Goal: Transaction & Acquisition: Purchase product/service

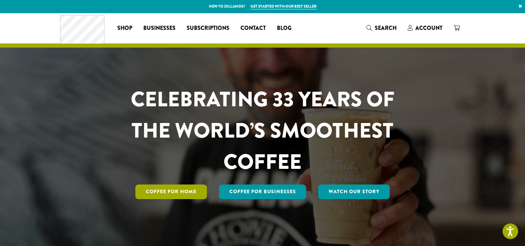
click at [178, 192] on link "Coffee for Home" at bounding box center [171, 191] width 72 height 15
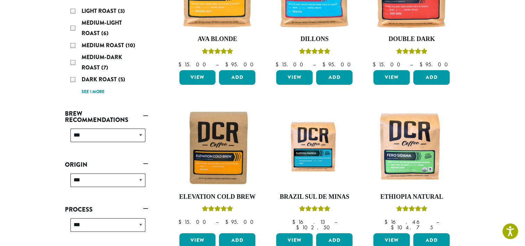
scroll to position [208, 0]
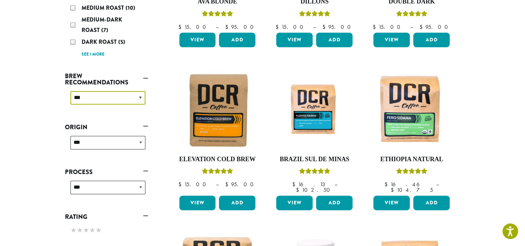
click at [142, 97] on select "**********" at bounding box center [108, 98] width 75 height 14
select select "**********"
click at [71, 91] on select "**********" at bounding box center [108, 98] width 75 height 14
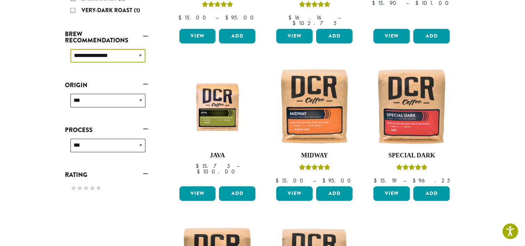
scroll to position [216, 0]
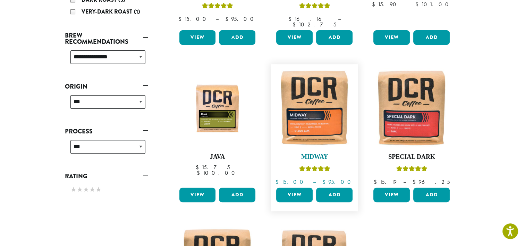
click at [310, 108] on img at bounding box center [315, 108] width 80 height 80
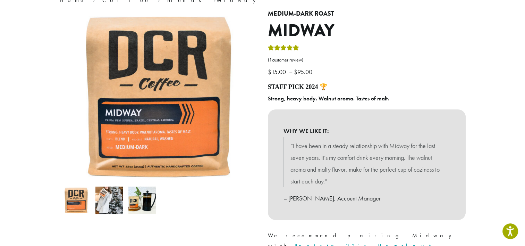
scroll to position [69, 0]
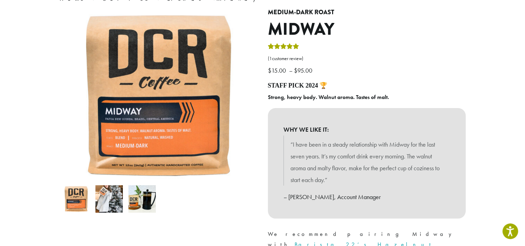
click at [108, 200] on img at bounding box center [109, 198] width 27 height 27
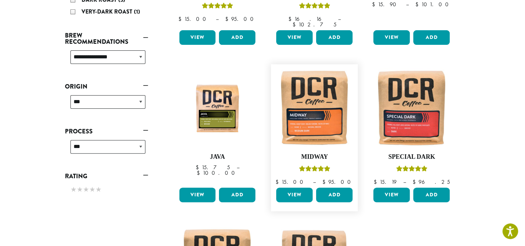
click at [290, 189] on link "View" at bounding box center [294, 195] width 36 height 15
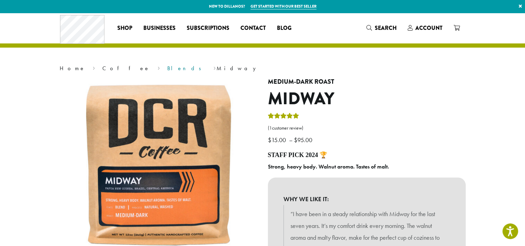
click at [167, 68] on link "Blends" at bounding box center [186, 68] width 39 height 7
click at [167, 69] on link "Blends" at bounding box center [186, 68] width 39 height 7
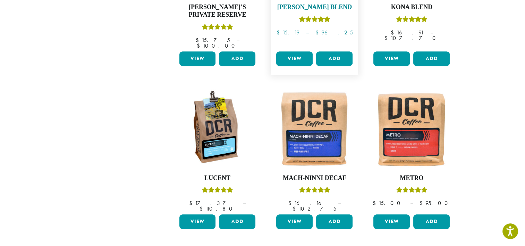
scroll to position [521, 0]
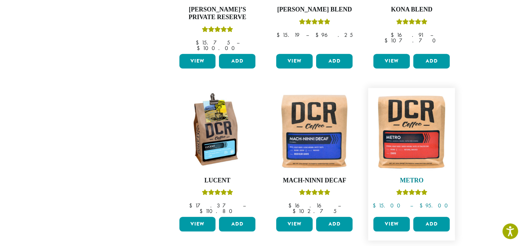
click at [410, 126] on img at bounding box center [412, 131] width 80 height 80
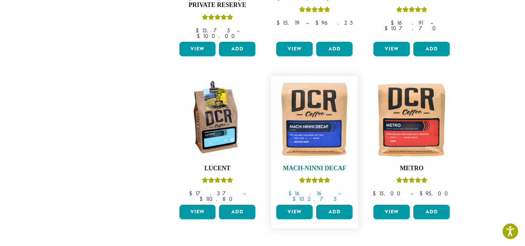
scroll to position [407, 0]
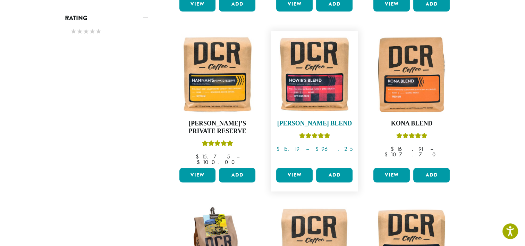
click at [310, 78] on img at bounding box center [315, 74] width 80 height 80
click at [296, 168] on link "View" at bounding box center [294, 175] width 36 height 15
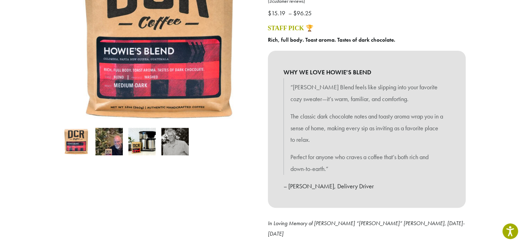
scroll to position [139, 0]
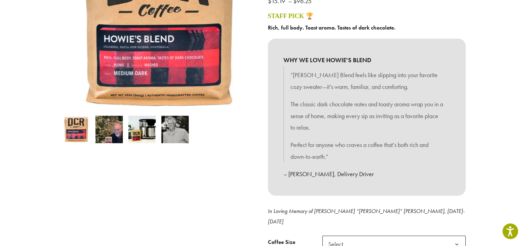
click at [171, 126] on img at bounding box center [174, 129] width 27 height 27
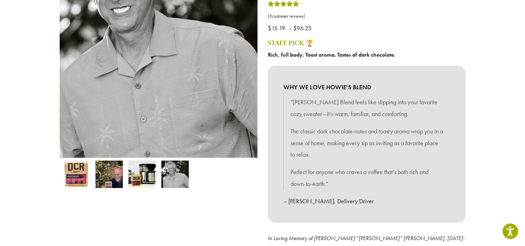
scroll to position [69, 0]
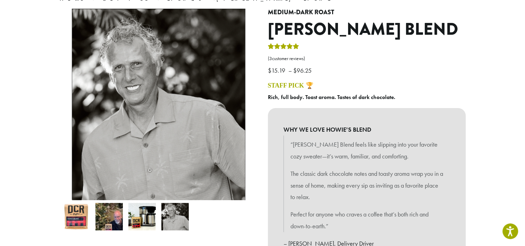
click at [115, 213] on img at bounding box center [109, 216] width 27 height 27
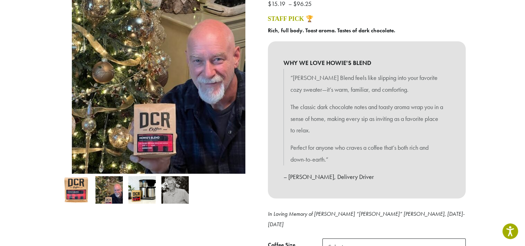
scroll to position [139, 0]
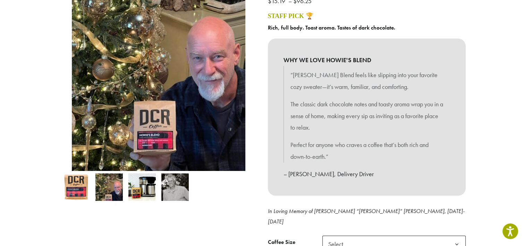
click at [174, 187] on img at bounding box center [174, 186] width 27 height 27
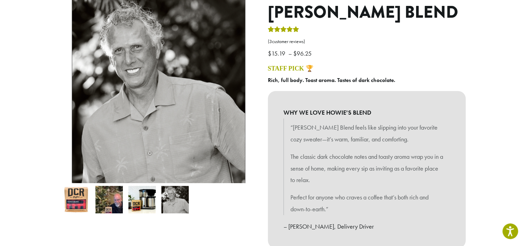
scroll to position [0, 0]
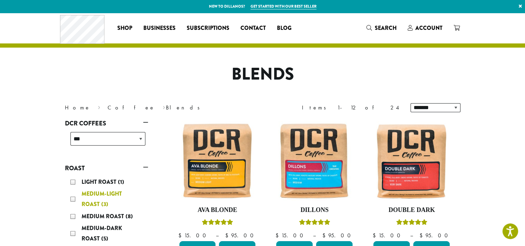
scroll to position [139, 0]
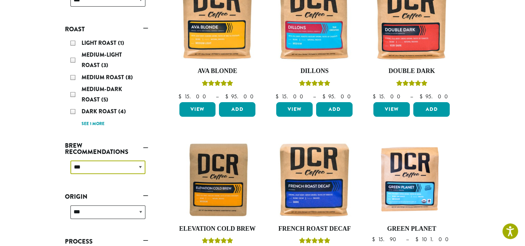
click at [140, 166] on select "**********" at bounding box center [108, 167] width 75 height 14
select select "**********"
click at [71, 160] on select "**********" at bounding box center [108, 167] width 75 height 14
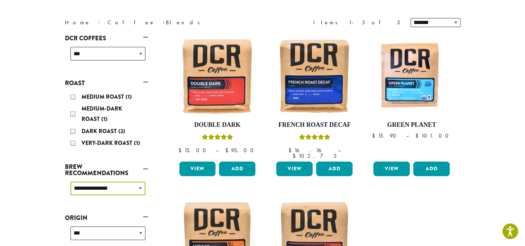
scroll to position [147, 0]
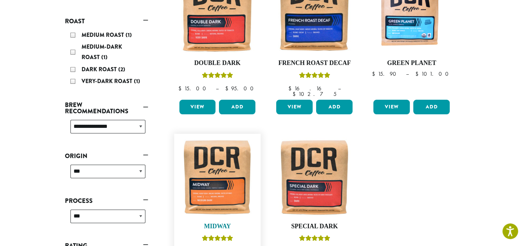
click at [208, 180] on img at bounding box center [217, 177] width 80 height 80
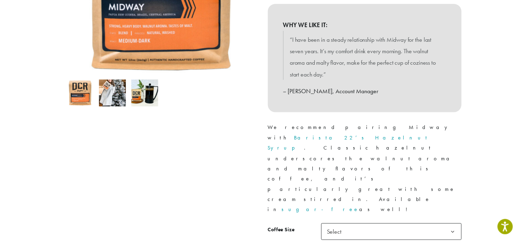
scroll to position [208, 0]
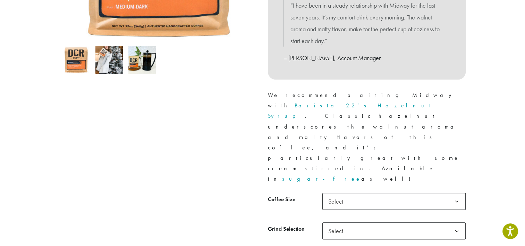
click at [455, 223] on b at bounding box center [457, 231] width 17 height 17
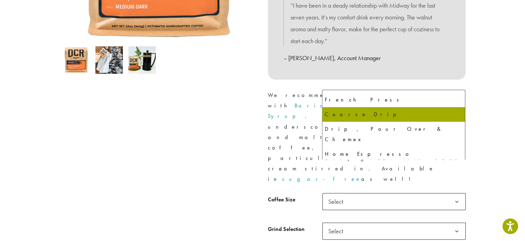
scroll to position [47, 0]
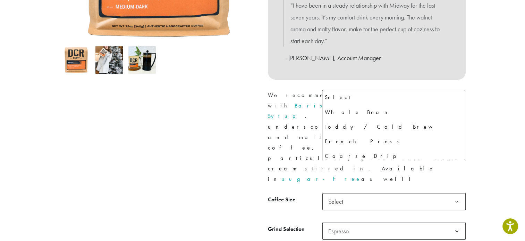
click at [457, 223] on b at bounding box center [457, 231] width 17 height 17
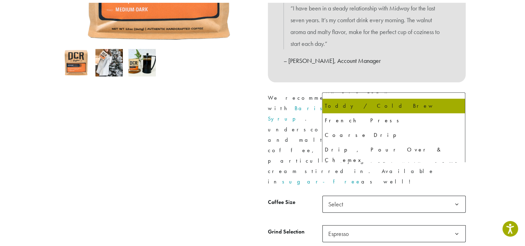
scroll to position [35, 0]
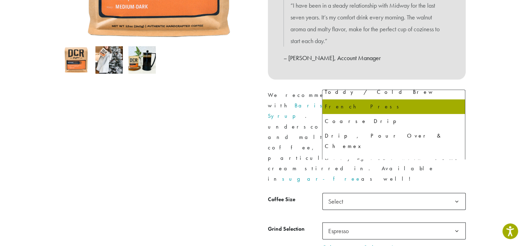
select select "**********"
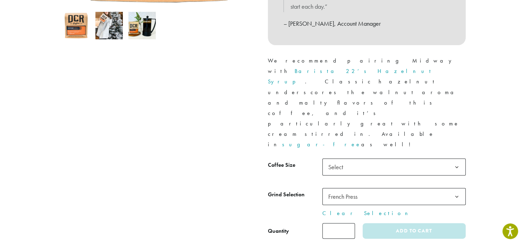
scroll to position [243, 0]
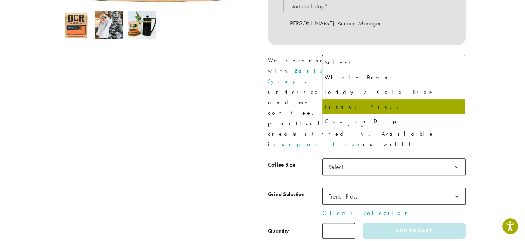
click at [458, 188] on b at bounding box center [457, 196] width 17 height 17
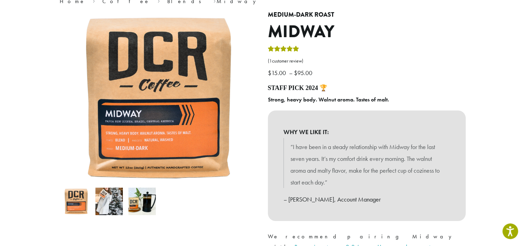
scroll to position [0, 0]
